Goal: Task Accomplishment & Management: Use online tool/utility

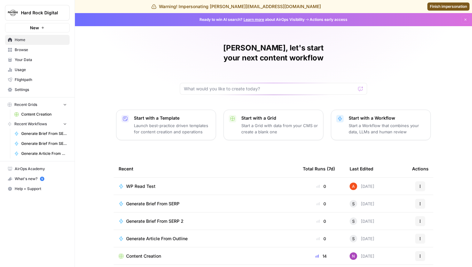
click at [138, 183] on span "WP Read Test" at bounding box center [140, 186] width 29 height 6
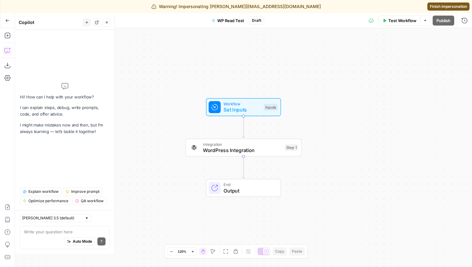
click at [68, 221] on div "[PERSON_NAME] 3.5 (default)" at bounding box center [55, 218] width 71 height 8
type input "[PERSON_NAME] 3.5 (default)"
click at [92, 215] on div "[PERSON_NAME] 3.5 (default)" at bounding box center [65, 218] width 90 height 8
drag, startPoint x: 116, startPoint y: 212, endPoint x: 144, endPoint y: 208, distance: 28.7
click at [144, 208] on div at bounding box center [143, 134] width 6 height 239
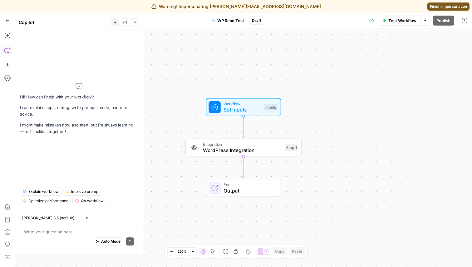
click at [446, 6] on span "Finish impersonation" at bounding box center [448, 7] width 37 height 6
